Goal: Task Accomplishment & Management: Use online tool/utility

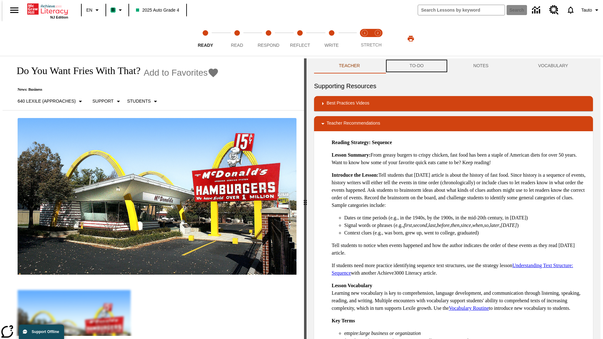
click at [416, 66] on button "TO-DO" at bounding box center [417, 65] width 64 height 15
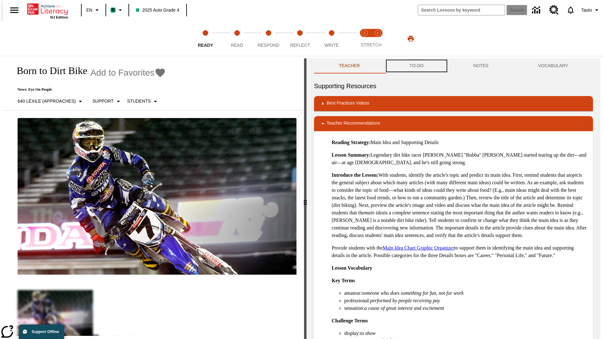
click at [416, 66] on button "TO-DO" at bounding box center [417, 65] width 64 height 15
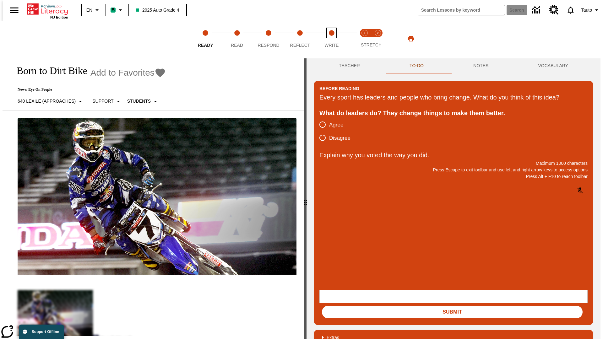
click at [331, 39] on span "Write" at bounding box center [331, 42] width 14 height 11
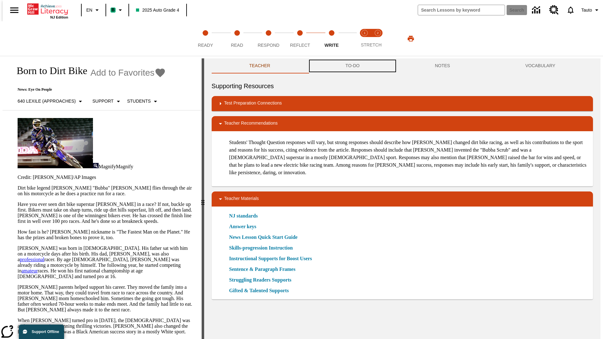
scroll to position [0, 0]
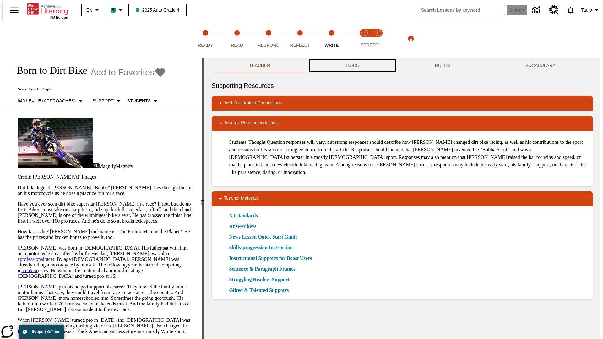
click at [352, 66] on button "TO-DO" at bounding box center [352, 65] width 89 height 15
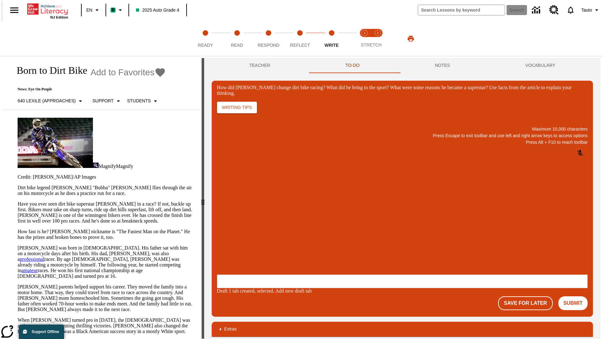
scroll to position [0, 0]
click at [308, 235] on p "One change [PERSON_NAME] brought to dirt bike racing was…" at bounding box center [263, 236] width 89 height 11
click at [230, 209] on span "Copy" at bounding box center [225, 211] width 10 height 5
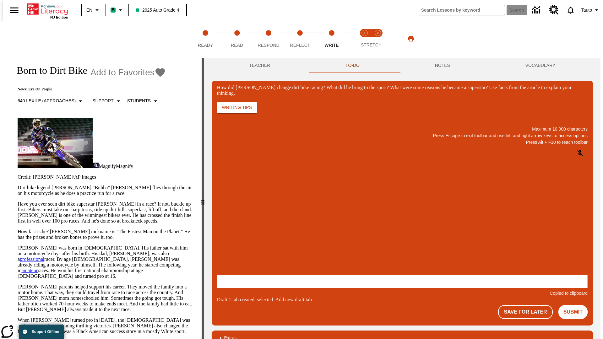
click at [308, 235] on p "How did Stewart change dirt bike racing? What did he bring to the sport? What w…" at bounding box center [263, 234] width 89 height 6
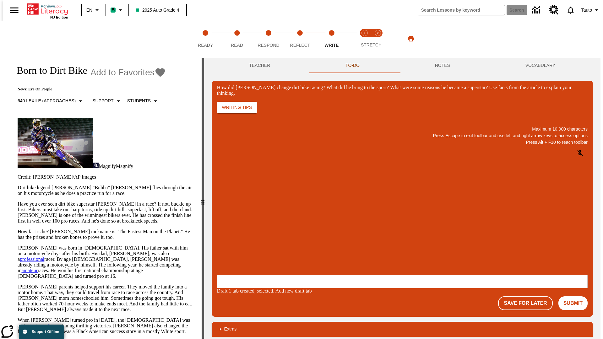
click at [230, 209] on span "Copy" at bounding box center [225, 211] width 10 height 5
click at [308, 235] on p "How did Stewart change dirt bike racing? What did he bring to the sport? What w…" at bounding box center [263, 234] width 89 height 6
click at [443, 66] on button "NOTES" at bounding box center [442, 65] width 90 height 15
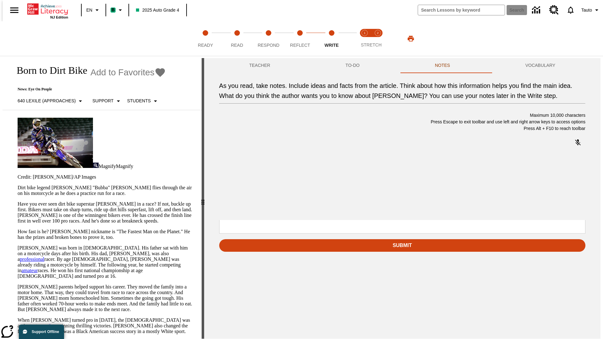
click at [259, 160] on span "Copy" at bounding box center [264, 157] width 10 height 5
